Goal: Transaction & Acquisition: Purchase product/service

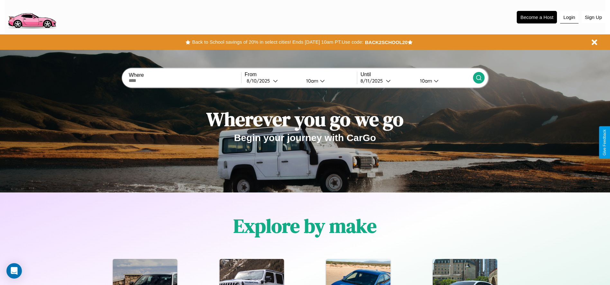
click at [569, 17] on button "Login" at bounding box center [569, 17] width 18 height 12
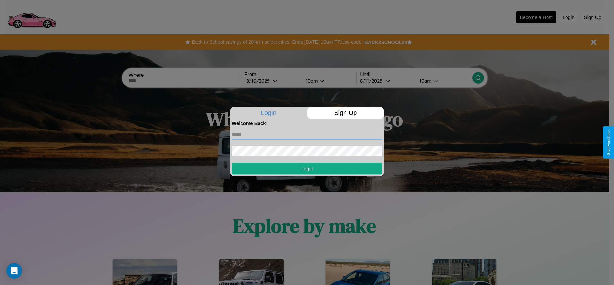
click at [307, 134] on input "text" at bounding box center [307, 134] width 150 height 10
type input "**********"
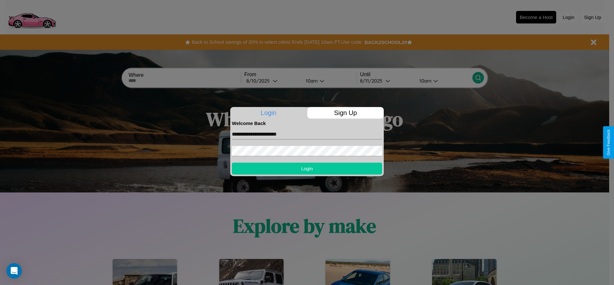
click at [307, 168] on button "Login" at bounding box center [307, 169] width 150 height 12
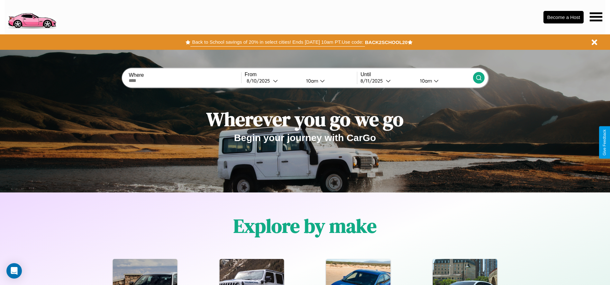
click at [277, 42] on button "Back to School savings of 20% in select cities! Ends [DATE] 10am PT. Use code:" at bounding box center [277, 42] width 174 height 9
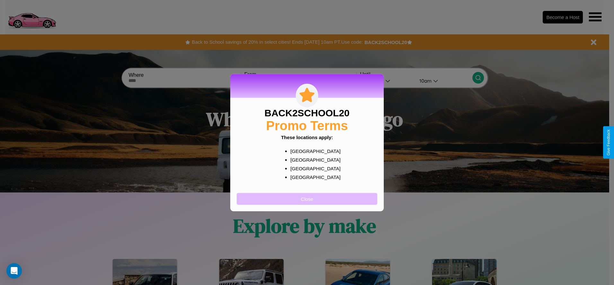
click at [307, 199] on button "Close" at bounding box center [307, 199] width 141 height 12
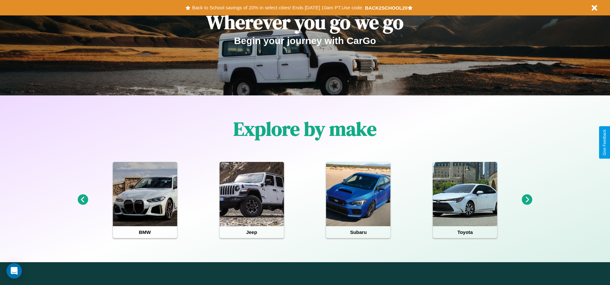
scroll to position [133, 0]
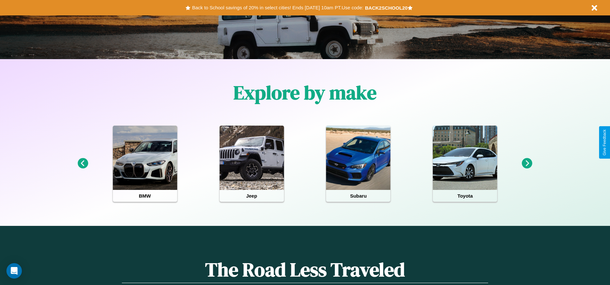
click at [527, 164] on icon at bounding box center [527, 163] width 11 height 11
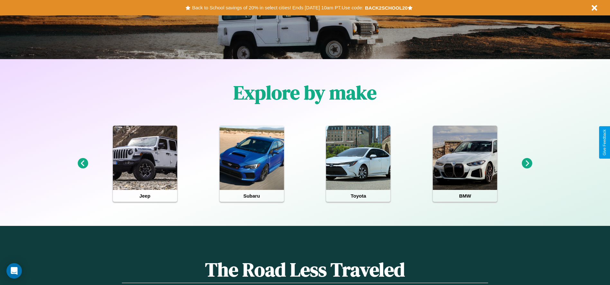
click at [527, 164] on icon at bounding box center [527, 163] width 11 height 11
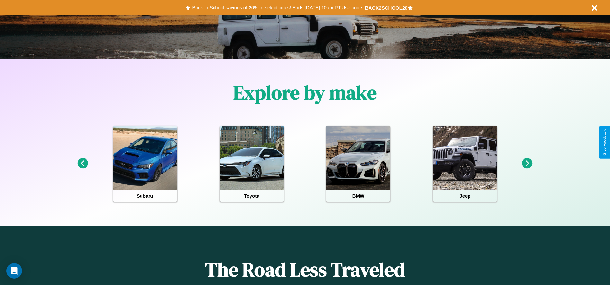
click at [83, 164] on icon at bounding box center [82, 163] width 11 height 11
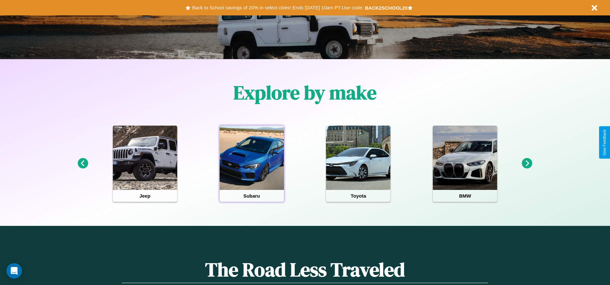
click at [251, 164] on div at bounding box center [251, 158] width 64 height 64
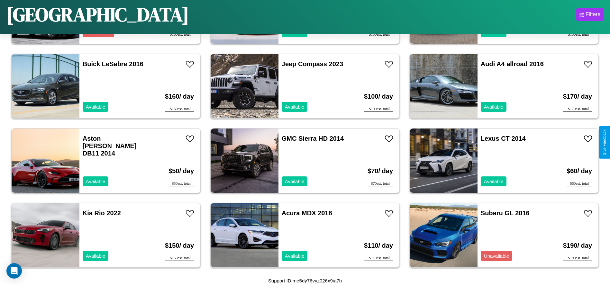
scroll to position [370, 0]
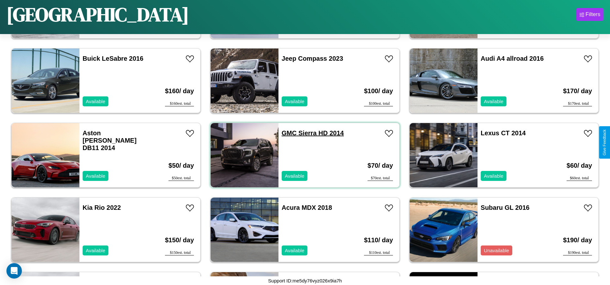
click at [287, 133] on link "GMC Sierra HD 2014" at bounding box center [313, 133] width 62 height 7
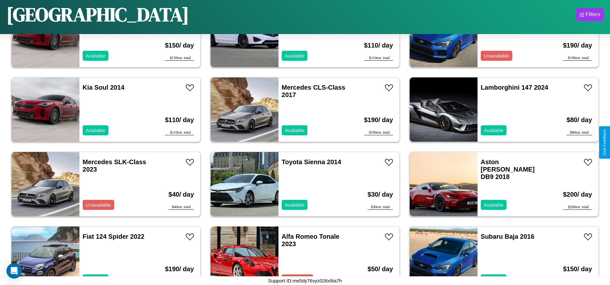
scroll to position [668, 0]
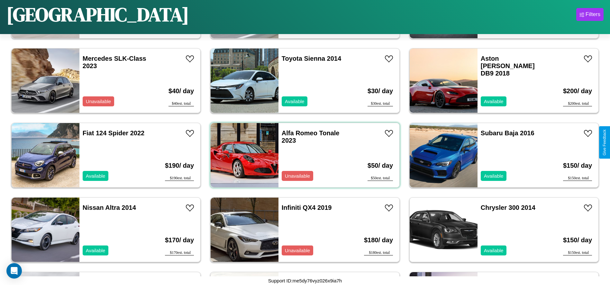
click at [302, 155] on div "Alfa Romeo Tonale 2023 Unavailable" at bounding box center [315, 155] width 74 height 64
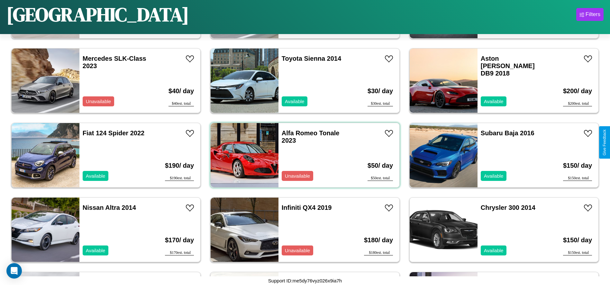
click at [302, 155] on div "Alfa Romeo Tonale 2023 Unavailable" at bounding box center [315, 155] width 74 height 64
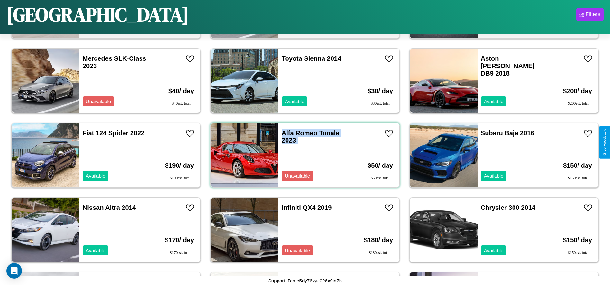
click at [302, 155] on div "Alfa Romeo Tonale 2023 Unavailable" at bounding box center [315, 155] width 74 height 64
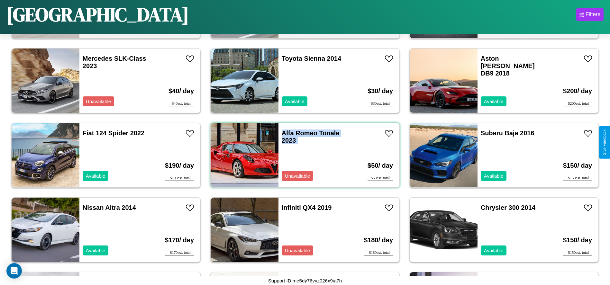
click at [302, 155] on div "Alfa Romeo Tonale 2023 Unavailable" at bounding box center [315, 155] width 74 height 64
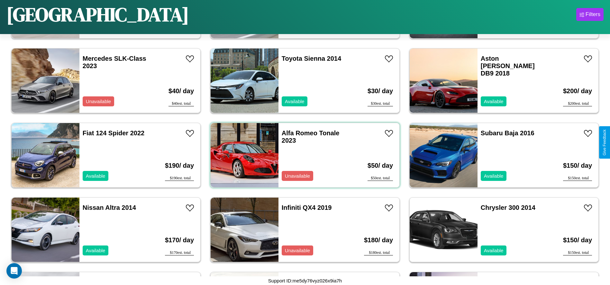
click at [302, 155] on div "Alfa Romeo Tonale 2023 Unavailable" at bounding box center [315, 155] width 74 height 64
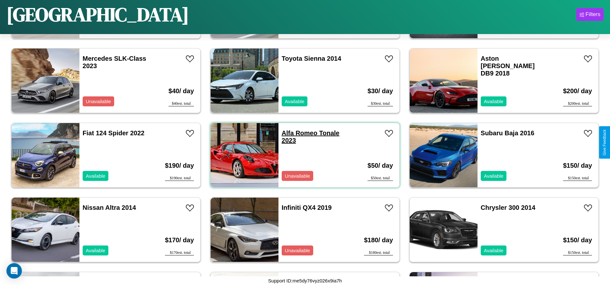
click at [297, 133] on link "Alfa Romeo Tonale 2023" at bounding box center [311, 137] width 58 height 14
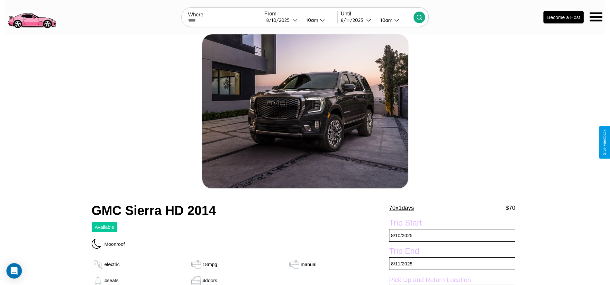
scroll to position [66, 0]
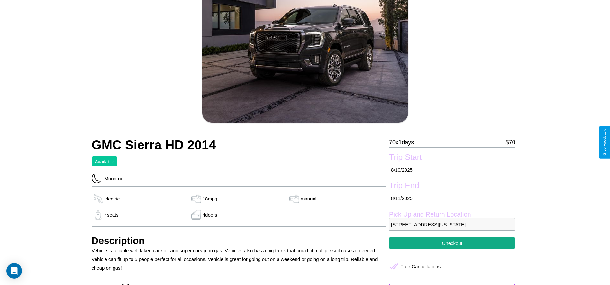
click at [404, 142] on p "70 x 1 days" at bounding box center [401, 142] width 25 height 10
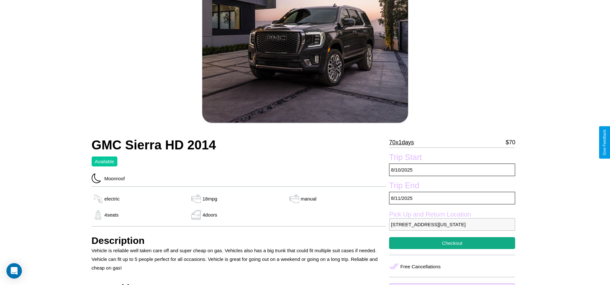
click at [404, 142] on p "70 x 1 days" at bounding box center [401, 142] width 25 height 10
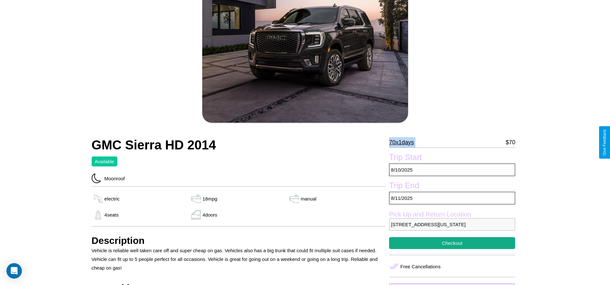
click at [404, 142] on p "70 x 1 days" at bounding box center [401, 142] width 25 height 10
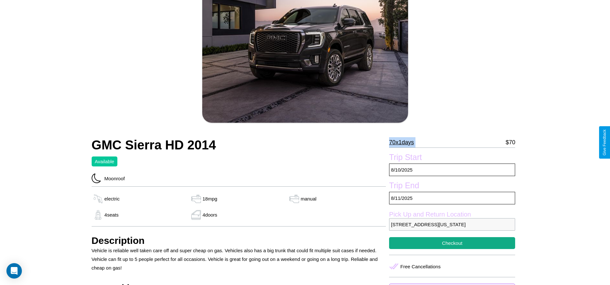
click at [404, 142] on p "70 x 1 days" at bounding box center [401, 142] width 25 height 10
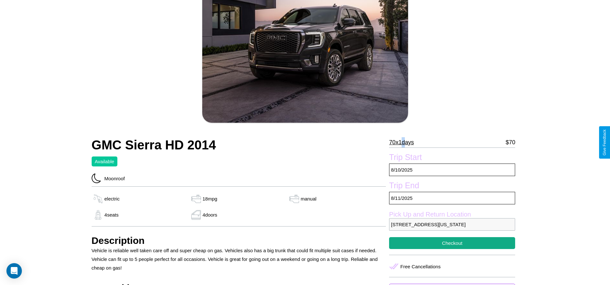
click at [404, 142] on p "70 x 1 days" at bounding box center [401, 142] width 25 height 10
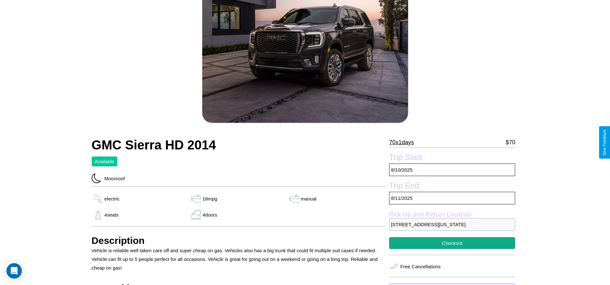
click at [404, 142] on p "70 x 1 days" at bounding box center [401, 142] width 25 height 10
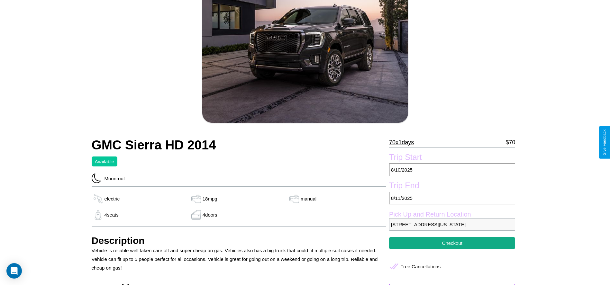
click at [404, 142] on p "70 x 1 days" at bounding box center [401, 142] width 25 height 10
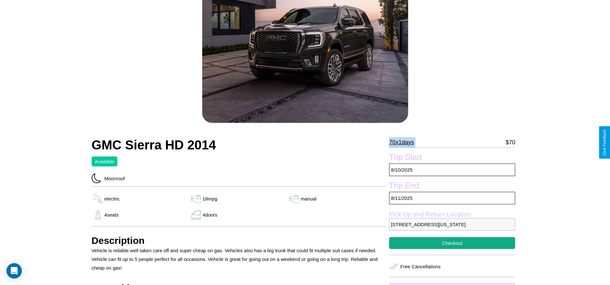
click at [404, 142] on p "70 x 1 days" at bounding box center [401, 142] width 25 height 10
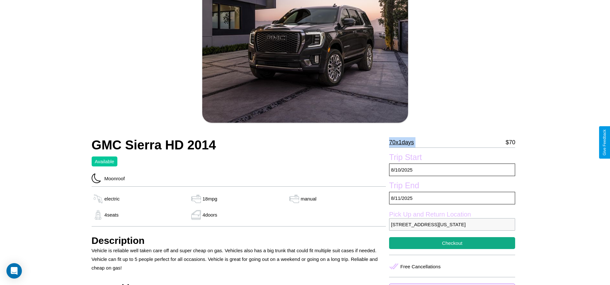
click at [404, 142] on p "70 x 1 days" at bounding box center [401, 142] width 25 height 10
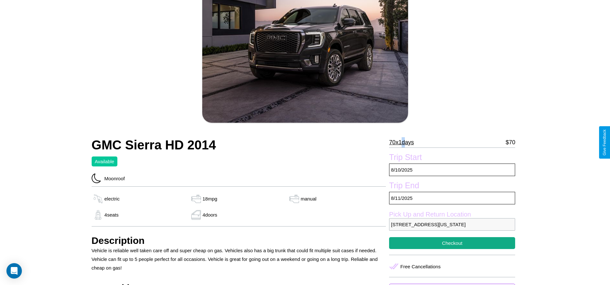
click at [404, 142] on p "70 x 1 days" at bounding box center [401, 142] width 25 height 10
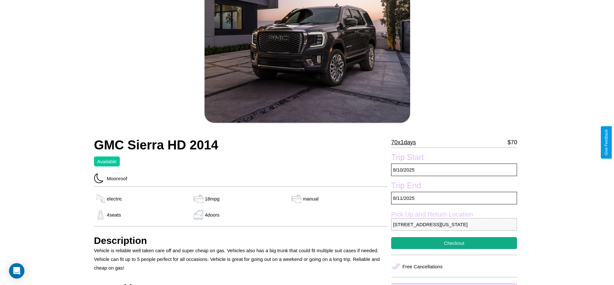
scroll to position [93, 0]
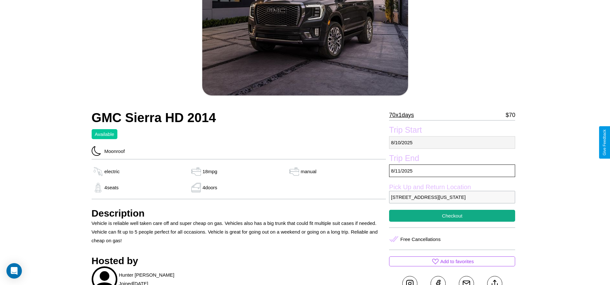
click at [452, 142] on p "8 / 10 / 2025" at bounding box center [452, 142] width 126 height 13
select select "*"
select select "****"
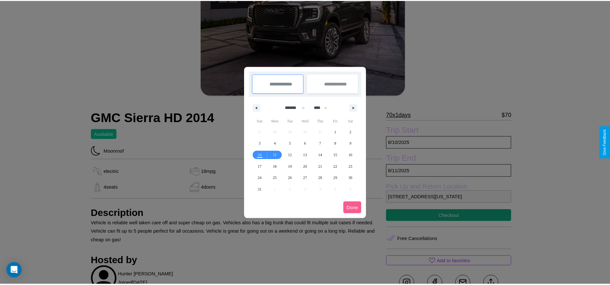
scroll to position [0, 0]
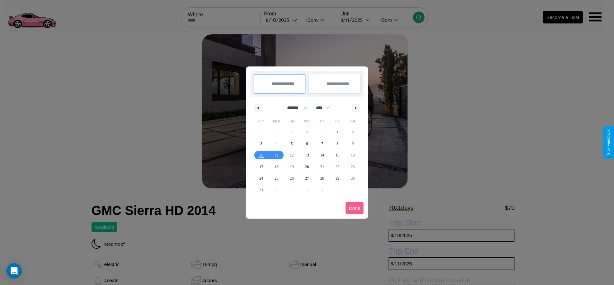
click at [282, 20] on div at bounding box center [307, 142] width 614 height 285
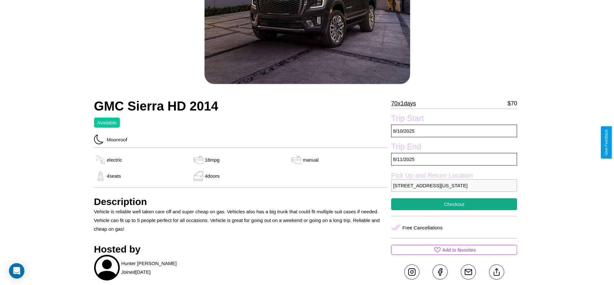
scroll to position [175, 0]
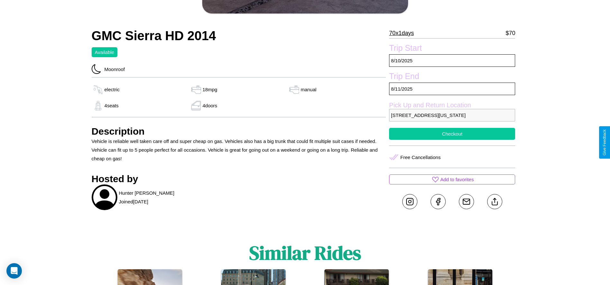
click at [452, 140] on button "Checkout" at bounding box center [452, 134] width 126 height 12
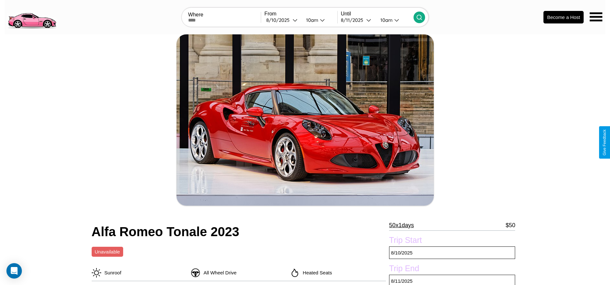
scroll to position [192, 0]
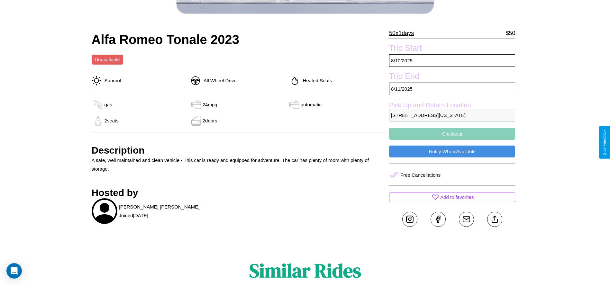
click at [452, 140] on button "Checkout" at bounding box center [452, 134] width 126 height 12
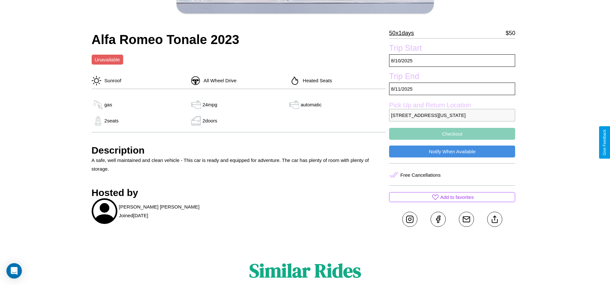
click at [452, 140] on button "Checkout" at bounding box center [452, 134] width 126 height 12
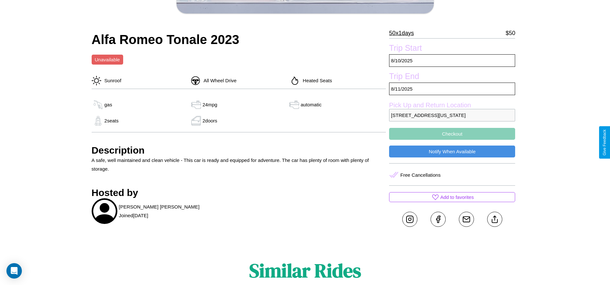
click at [452, 140] on button "Checkout" at bounding box center [452, 134] width 126 height 12
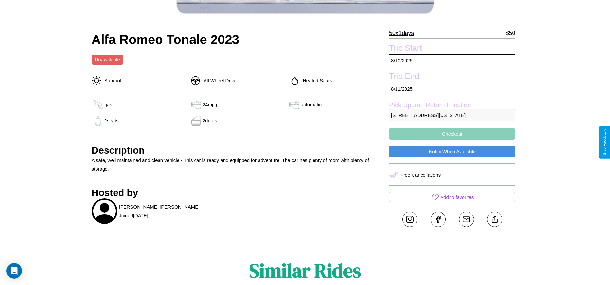
click at [452, 140] on button "Checkout" at bounding box center [452, 134] width 126 height 12
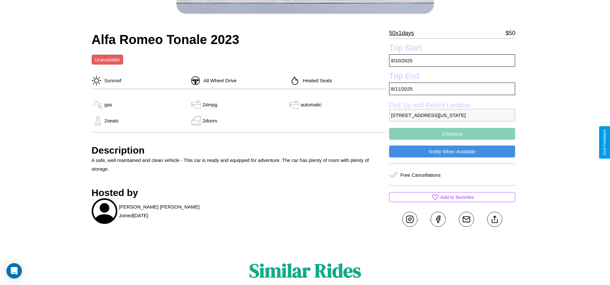
click at [452, 140] on button "Checkout" at bounding box center [452, 134] width 126 height 12
